Goal: Check status: Check status

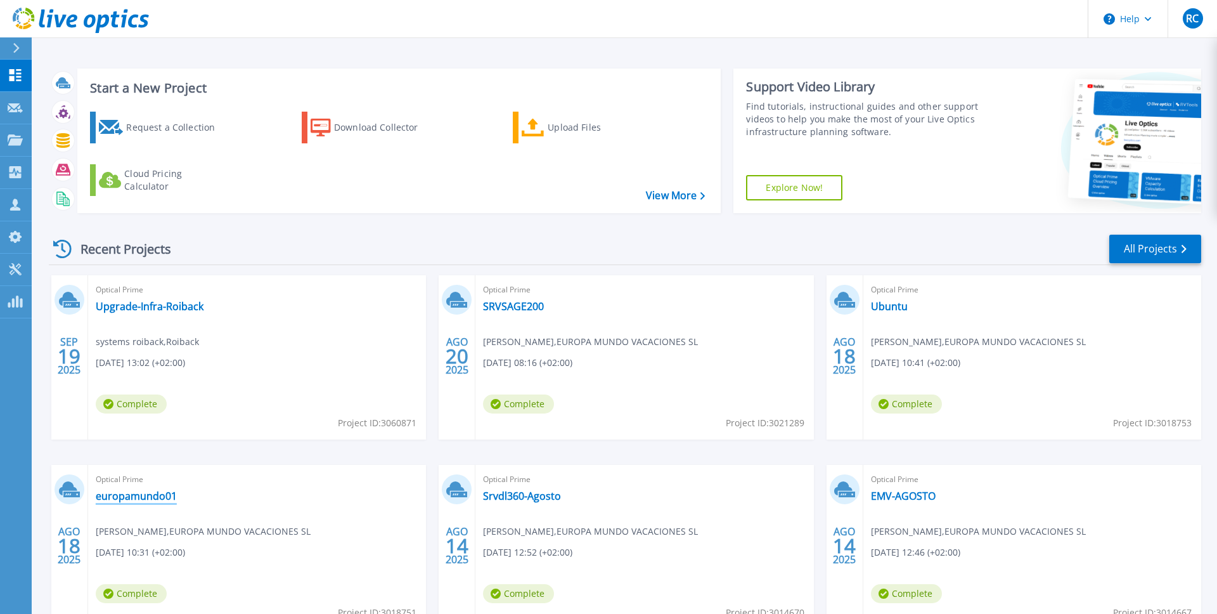
click at [148, 495] on link "europamundo01" at bounding box center [136, 495] width 81 height 13
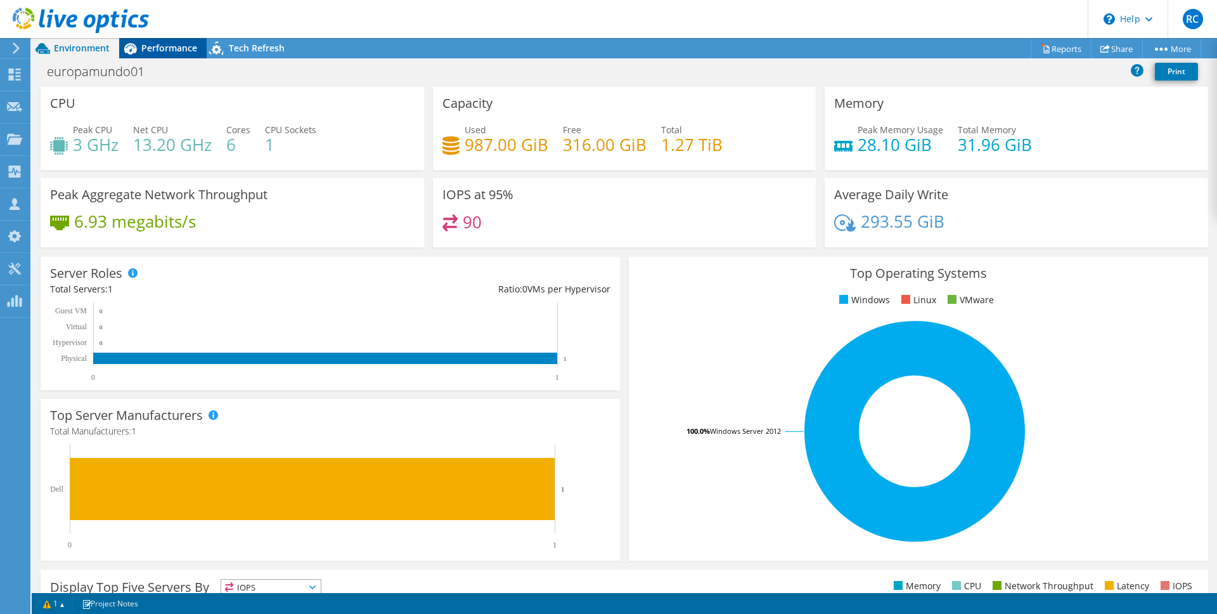
click at [160, 50] on span "Performance" at bounding box center [169, 48] width 56 height 12
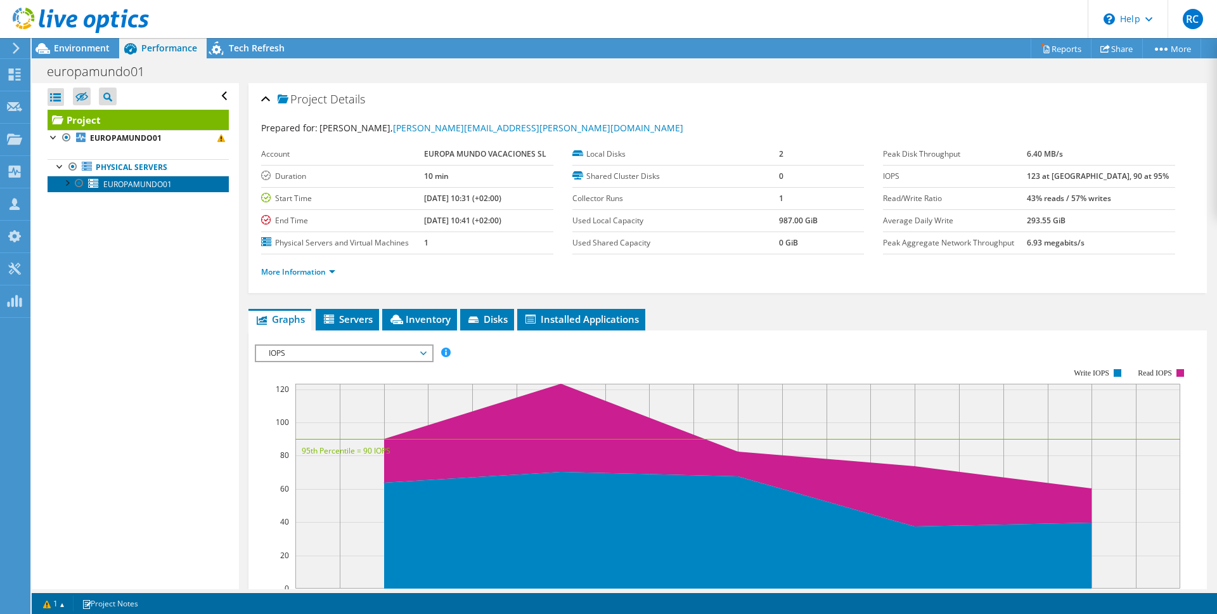
click at [143, 183] on span "EUROPAMUNDO01" at bounding box center [137, 184] width 68 height 11
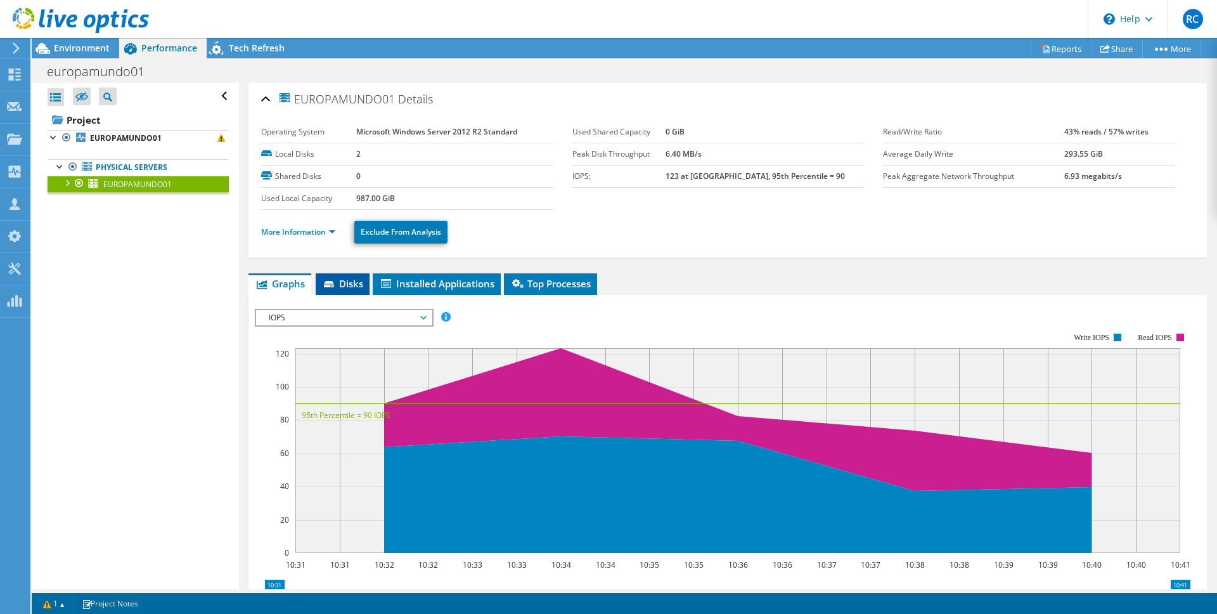
click at [342, 283] on span "Disks" at bounding box center [342, 283] width 41 height 13
